Goal: Task Accomplishment & Management: Complete application form

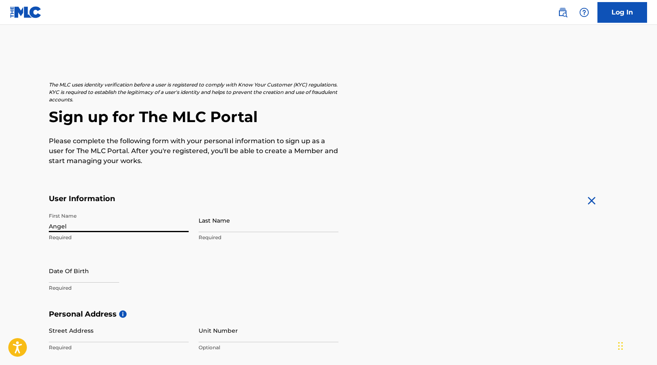
type input "Angel"
type input "[PERSON_NAME]"
click at [54, 270] on input "text" at bounding box center [84, 271] width 70 height 24
select select "8"
select select "2025"
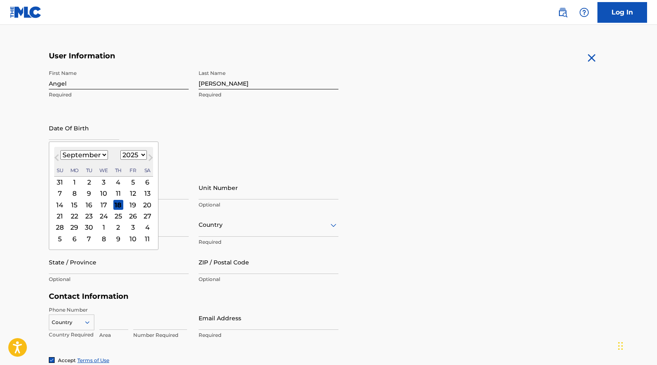
scroll to position [144, 0]
click at [69, 156] on select "January February March April May June July August September October November De…" at bounding box center [84, 154] width 48 height 10
select select "0"
click at [60, 149] on select "January February March April May June July August September October November De…" at bounding box center [84, 154] width 48 height 10
click at [100, 191] on div "8" at bounding box center [104, 193] width 10 height 10
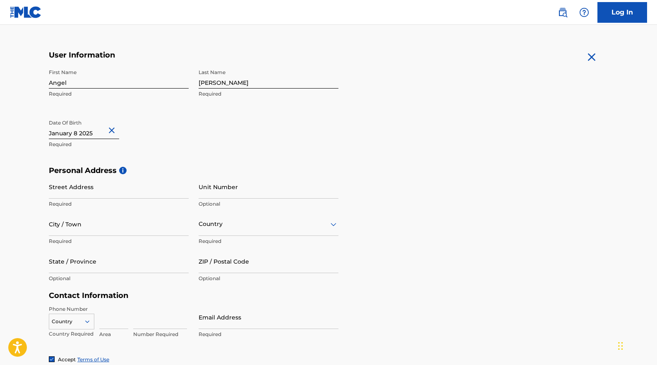
click at [92, 131] on input "text" at bounding box center [84, 127] width 70 height 24
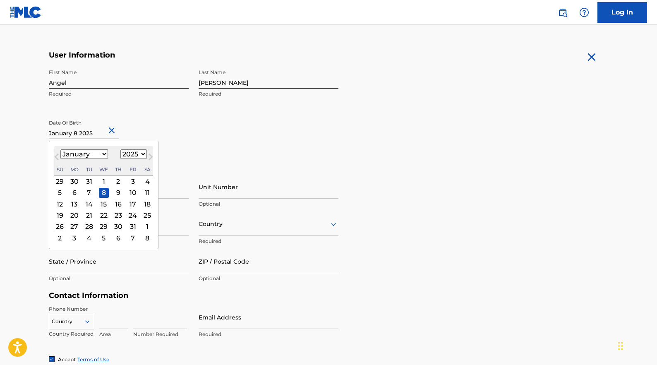
click at [130, 156] on select "1899 1900 1901 1902 1903 1904 1905 1906 1907 1908 1909 1910 1911 1912 1913 1914…" at bounding box center [133, 154] width 26 height 10
click at [136, 151] on select "1899 1900 1901 1902 1903 1904 1905 1906 1907 1908 1909 1910 1911 1912 1913 1914…" at bounding box center [133, 154] width 26 height 10
select select "1979"
click at [120, 149] on select "1899 1900 1901 1902 1903 1904 1905 1906 1907 1908 1909 1910 1911 1912 1913 1914…" at bounding box center [133, 154] width 26 height 10
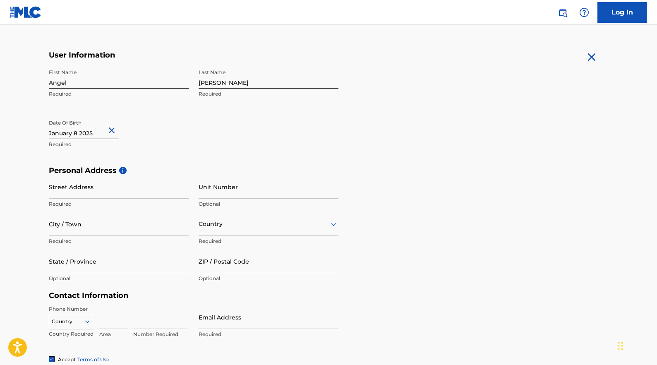
click at [240, 136] on div "First Name Angel Required Last Name [PERSON_NAME] Required Date Of Birth Requir…" at bounding box center [194, 115] width 290 height 101
click at [102, 191] on input "Street Address" at bounding box center [119, 187] width 140 height 24
paste input "[STREET_ADDRESS]"
type input "[STREET_ADDRESS]"
click at [82, 230] on input "City / Town" at bounding box center [119, 224] width 140 height 24
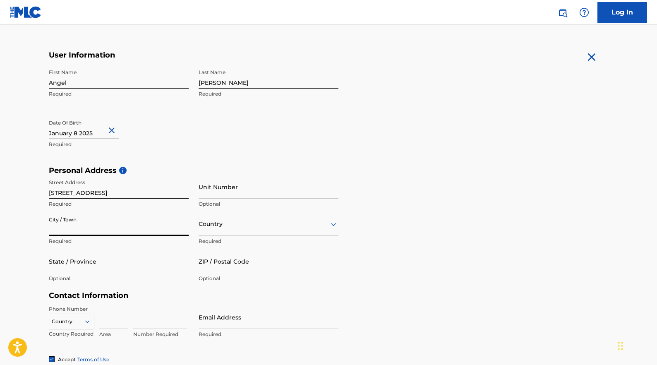
paste input "[GEOGRAPHIC_DATA][PERSON_NAME]"
type input "[GEOGRAPHIC_DATA][PERSON_NAME]"
click at [221, 229] on div "Country" at bounding box center [269, 224] width 140 height 24
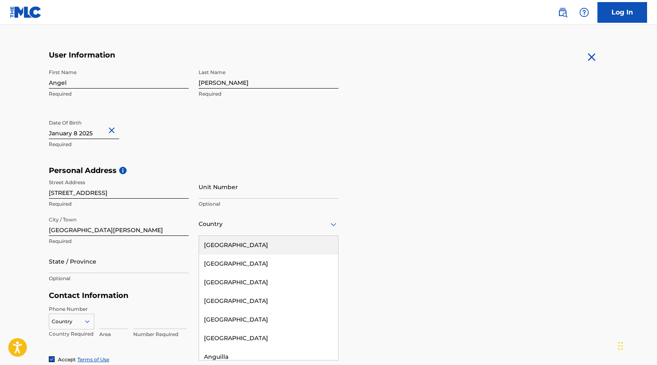
click at [228, 246] on div "[GEOGRAPHIC_DATA]" at bounding box center [268, 245] width 139 height 19
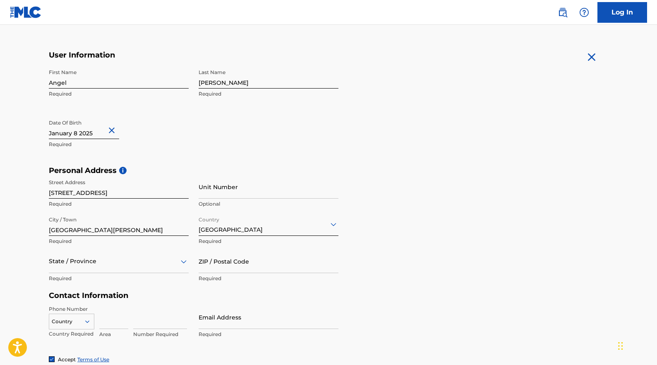
click at [93, 268] on div "State / Province" at bounding box center [119, 262] width 140 height 24
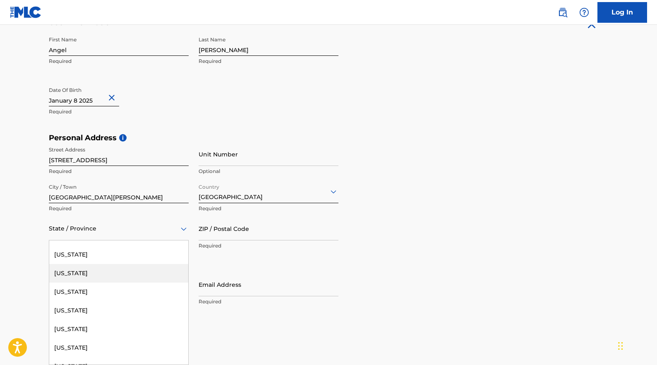
scroll to position [216, 0]
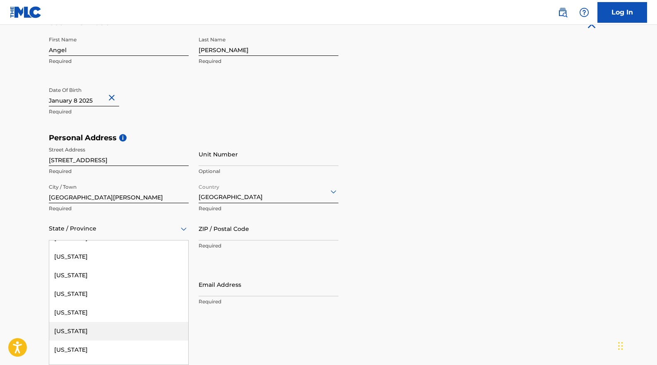
click at [68, 327] on div "[US_STATE]" at bounding box center [118, 331] width 139 height 19
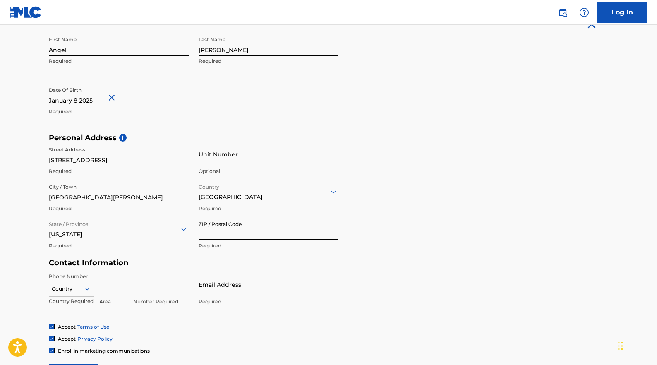
click at [215, 226] on input "ZIP / Postal Code" at bounding box center [269, 229] width 140 height 24
paste input "46814"
type input "46814"
click at [400, 230] on div "Personal Address i Street Address [STREET_ADDRESS] Required Unit Number Optiona…" at bounding box center [328, 195] width 559 height 125
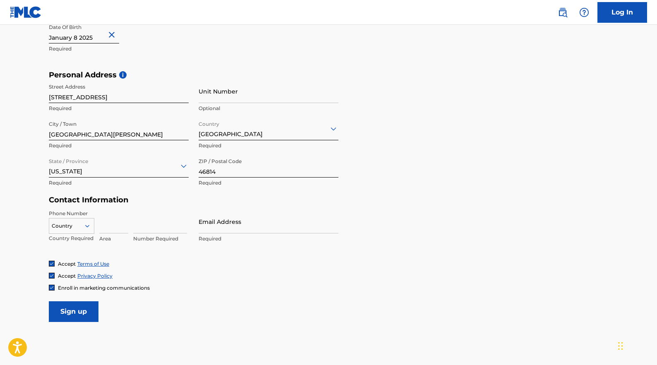
scroll to position [245, 0]
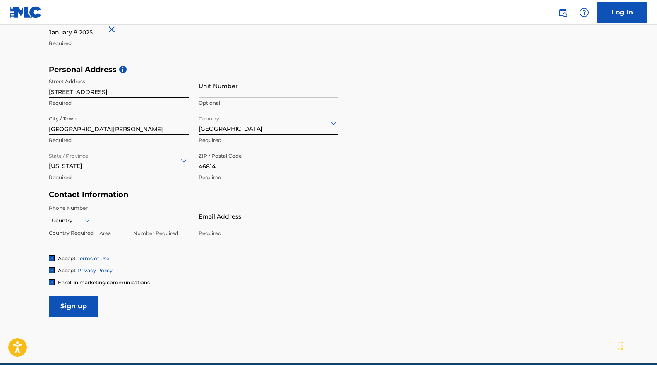
click at [122, 219] on input at bounding box center [113, 216] width 29 height 24
type input "317"
paste input "[EMAIL_ADDRESS][PERSON_NAME][DOMAIN_NAME]"
type input "[EMAIL_ADDRESS][PERSON_NAME][DOMAIN_NAME]"
click at [171, 222] on input at bounding box center [160, 216] width 54 height 24
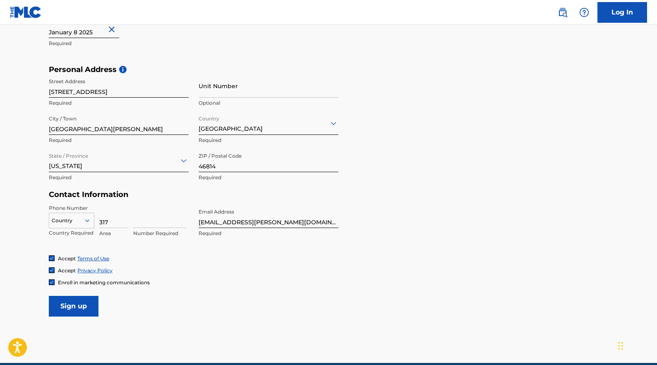
click at [118, 223] on input "317" at bounding box center [113, 216] width 29 height 24
type input "3"
type input "260"
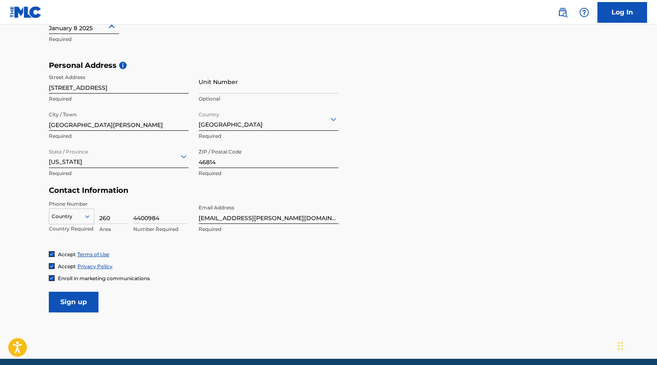
scroll to position [250, 0]
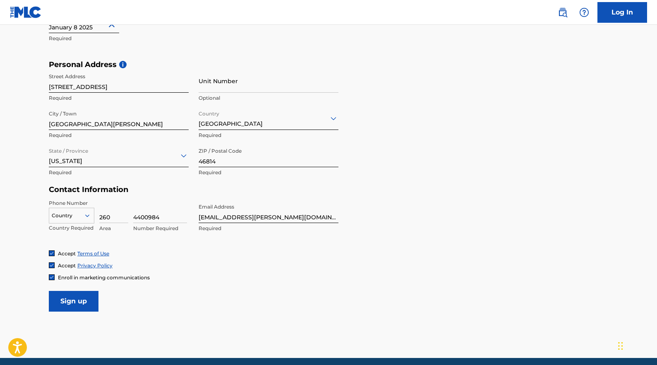
type input "4400984"
click at [50, 277] on img at bounding box center [51, 277] width 5 height 5
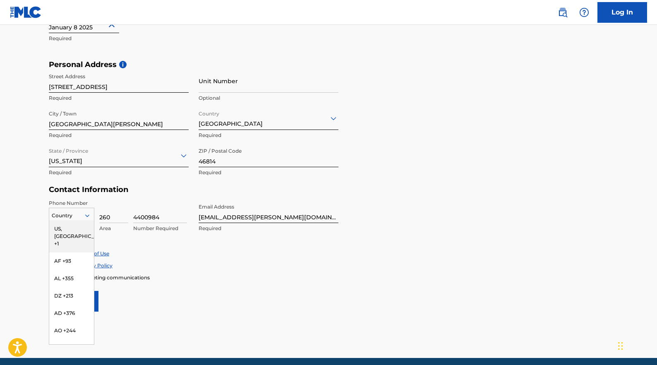
click at [76, 213] on div at bounding box center [71, 215] width 45 height 9
click at [74, 229] on div "US, [GEOGRAPHIC_DATA] +1" at bounding box center [71, 236] width 45 height 32
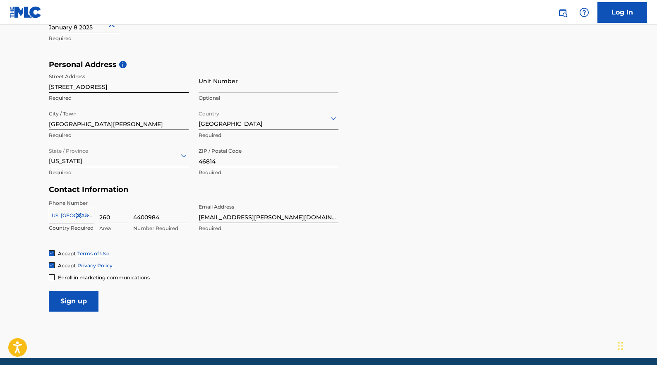
click at [182, 266] on div "Accept Privacy Policy" at bounding box center [328, 265] width 559 height 7
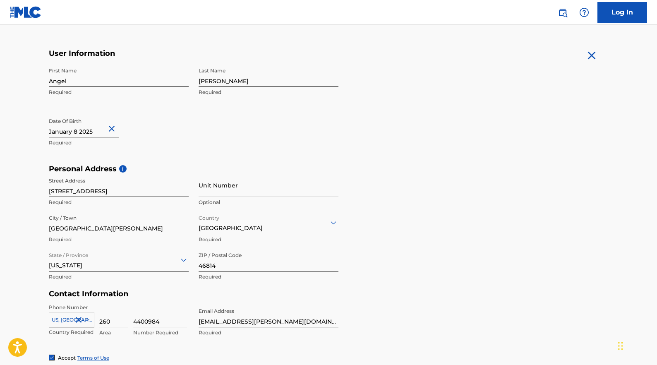
scroll to position [161, 0]
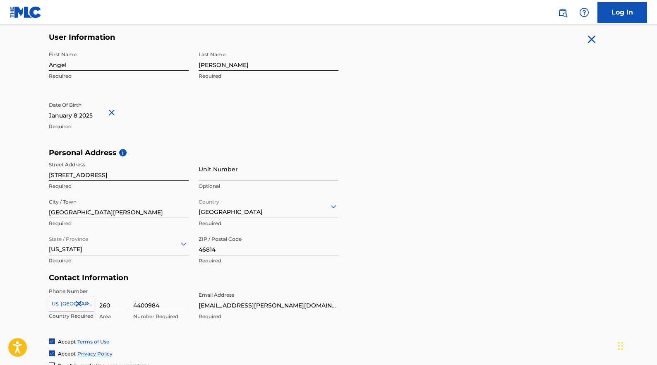
click at [86, 116] on input "text" at bounding box center [84, 110] width 70 height 24
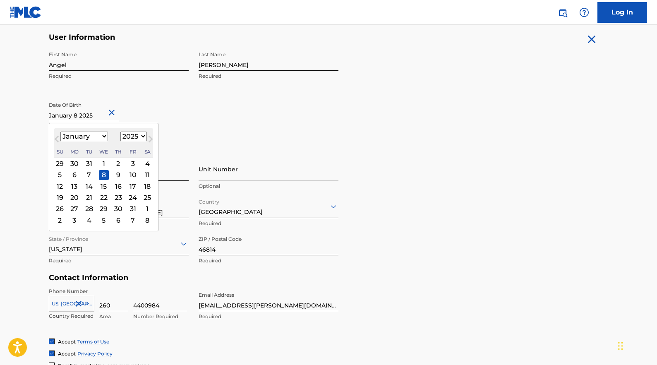
click at [139, 138] on select "1899 1900 1901 1902 1903 1904 1905 1906 1907 1908 1909 1910 1911 1912 1913 1914…" at bounding box center [133, 137] width 26 height 10
select select "1979"
click at [120, 132] on select "1899 1900 1901 1902 1903 1904 1905 1906 1907 1908 1909 1910 1911 1912 1913 1914…" at bounding box center [133, 137] width 26 height 10
click at [75, 173] on div "8" at bounding box center [75, 175] width 10 height 10
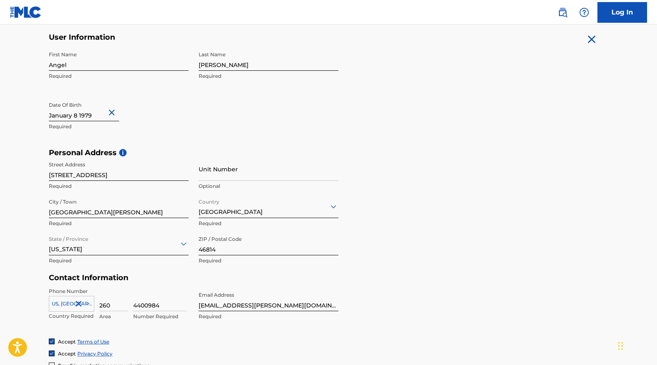
click at [182, 120] on div "Date Of Birth Required" at bounding box center [119, 116] width 140 height 37
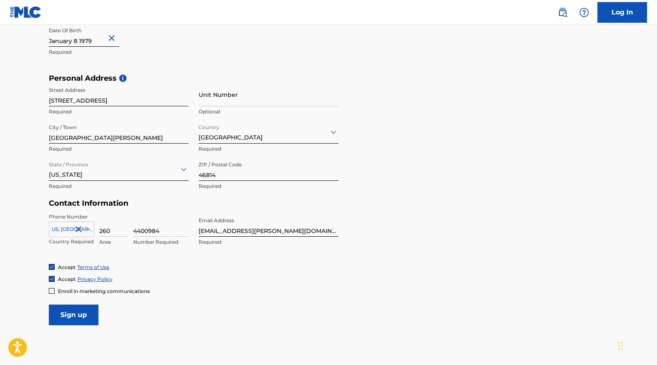
scroll to position [282, 0]
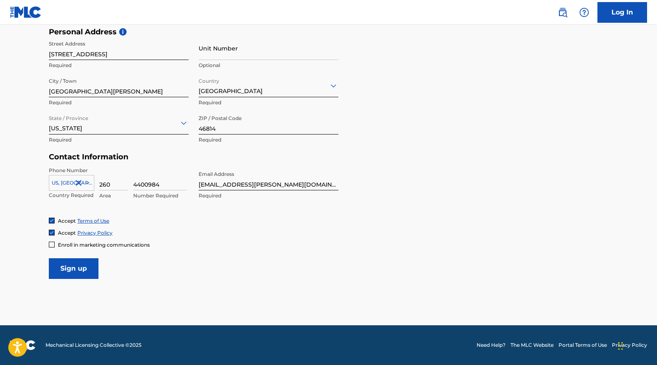
click at [85, 266] on input "Sign up" at bounding box center [74, 268] width 50 height 21
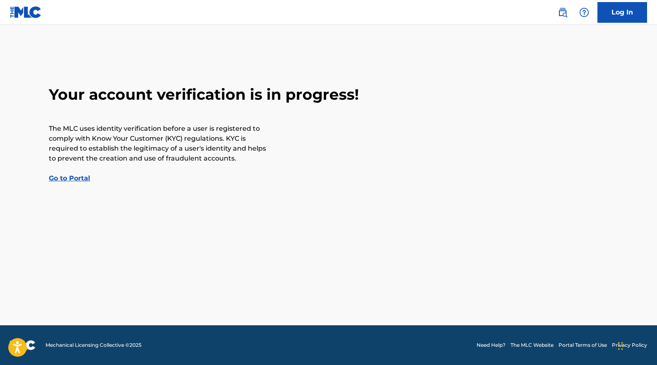
click at [74, 173] on div "Your account verification is in progress! The MLC uses identity verification be…" at bounding box center [328, 134] width 579 height 98
click at [73, 176] on link "Go to Portal" at bounding box center [69, 178] width 41 height 8
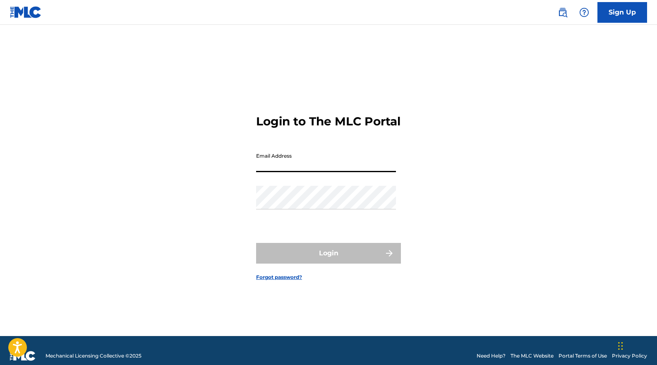
click at [310, 172] on input "Email Address" at bounding box center [326, 161] width 140 height 24
click at [219, 164] on div "Login to The MLC Portal Email Address Password Login Forgot password?" at bounding box center [328, 191] width 579 height 290
click at [580, 9] on img at bounding box center [584, 12] width 10 height 10
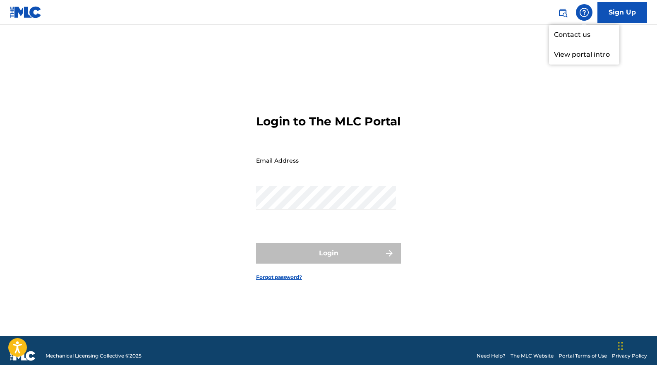
click at [571, 53] on p "View portal intro" at bounding box center [584, 55] width 70 height 20
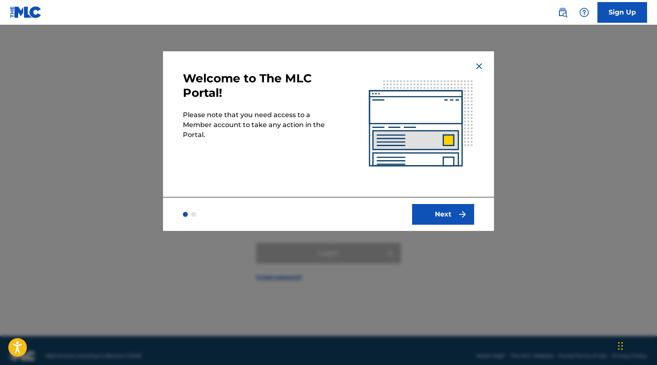
click at [437, 218] on button "Next" at bounding box center [443, 214] width 62 height 21
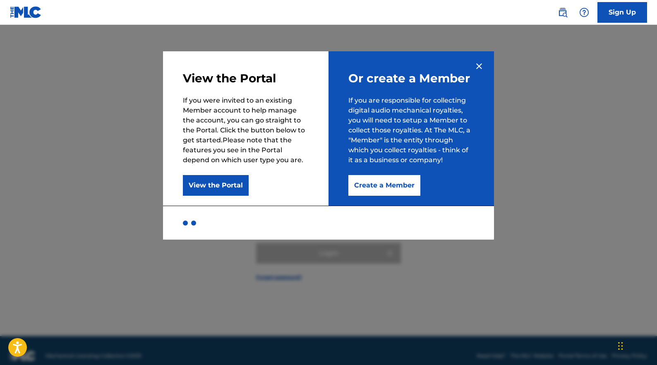
click at [394, 186] on button "Create a Member" at bounding box center [384, 185] width 72 height 21
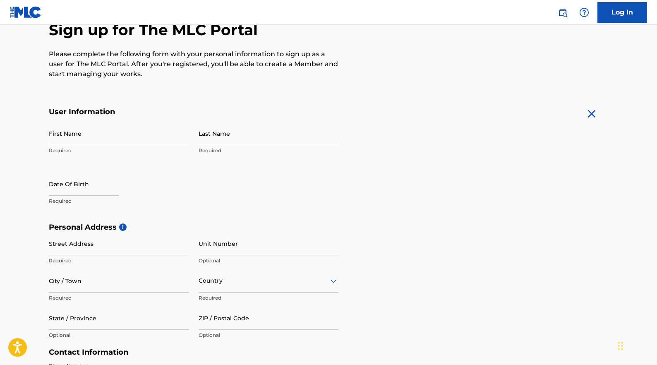
scroll to position [282, 0]
